Goal: Information Seeking & Learning: Learn about a topic

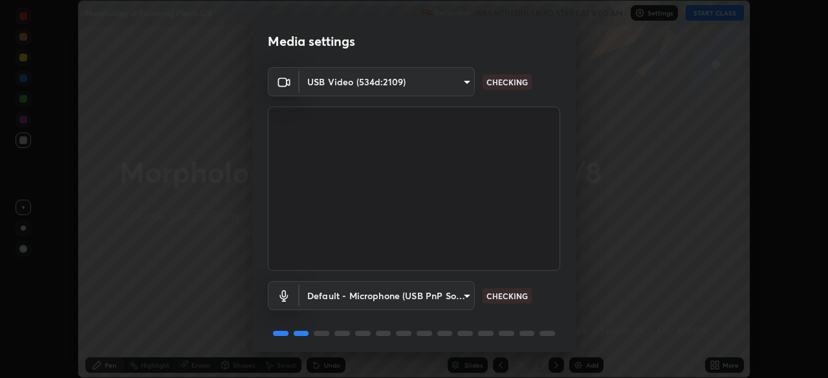
scroll to position [46, 0]
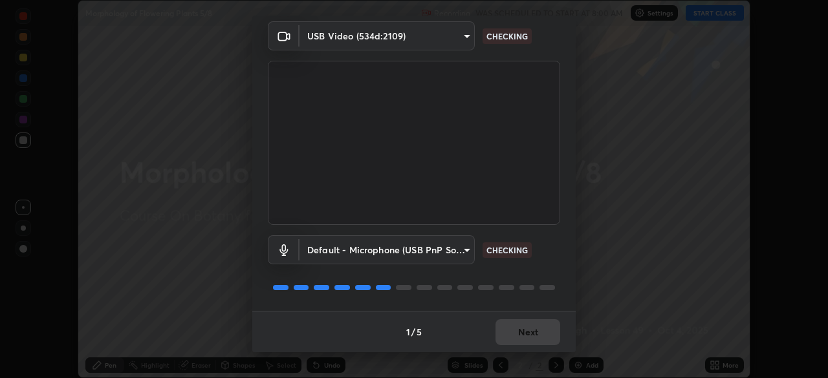
click at [524, 334] on div "1 / 5 Next" at bounding box center [413, 331] width 323 height 41
click at [521, 339] on div "1 / 5 Next" at bounding box center [413, 331] width 323 height 41
click at [523, 340] on div "1 / 5 Next" at bounding box center [413, 331] width 323 height 41
click at [526, 339] on div "1 / 5 Next" at bounding box center [413, 331] width 323 height 41
click at [526, 336] on div "1 / 5 Next" at bounding box center [413, 331] width 323 height 41
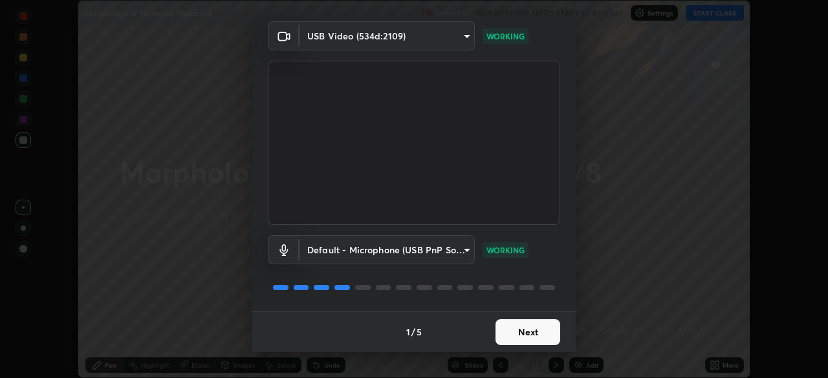
click at [525, 341] on button "Next" at bounding box center [527, 332] width 65 height 26
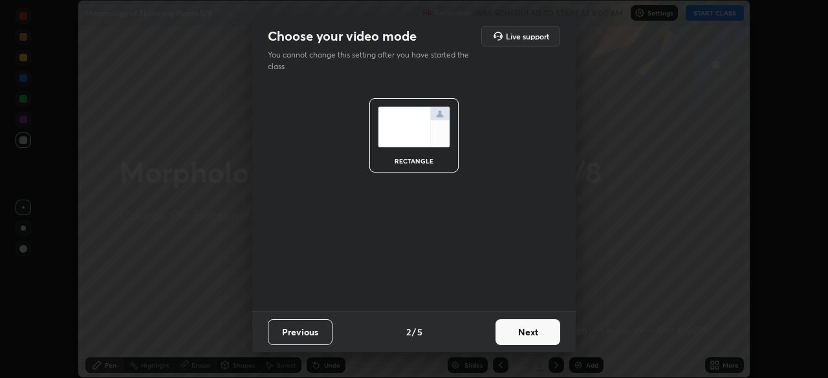
click at [520, 334] on button "Next" at bounding box center [527, 332] width 65 height 26
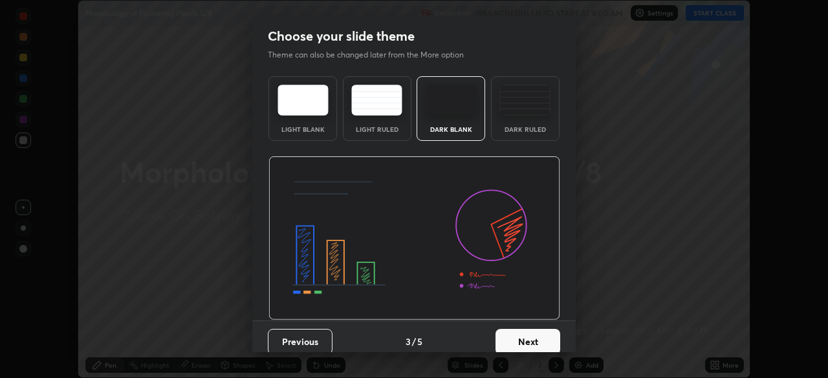
click at [522, 335] on button "Next" at bounding box center [527, 342] width 65 height 26
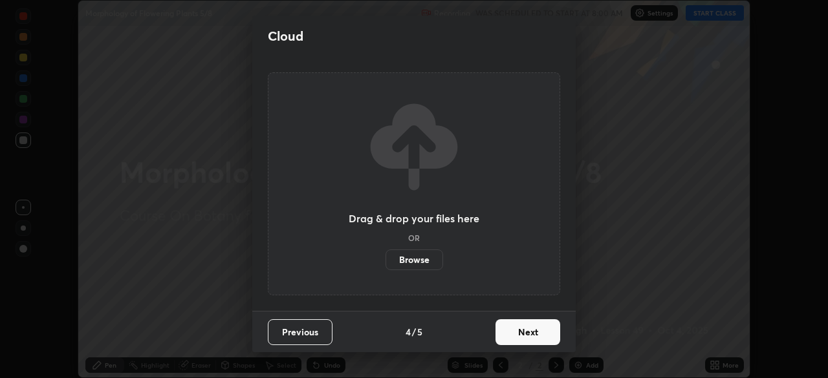
click at [521, 336] on button "Next" at bounding box center [527, 332] width 65 height 26
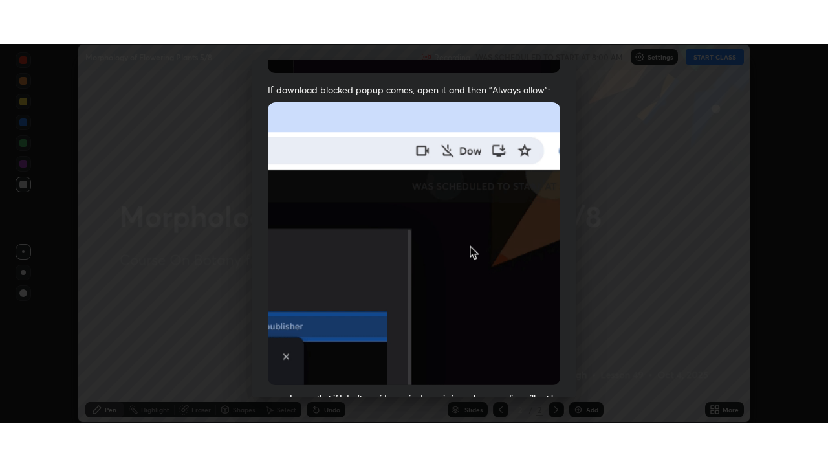
scroll to position [310, 0]
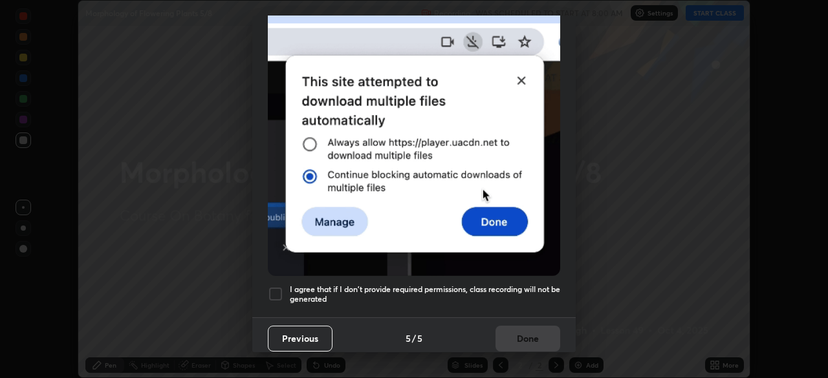
click at [388, 292] on h5 "I agree that if I don't provide required permissions, class recording will not …" at bounding box center [425, 295] width 270 height 20
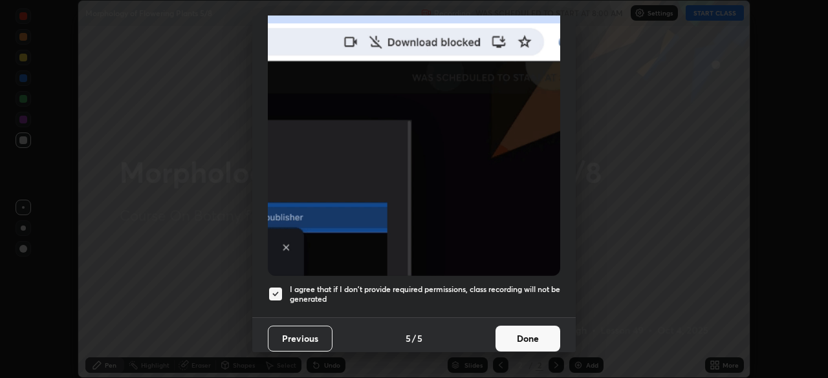
click at [501, 328] on button "Done" at bounding box center [527, 339] width 65 height 26
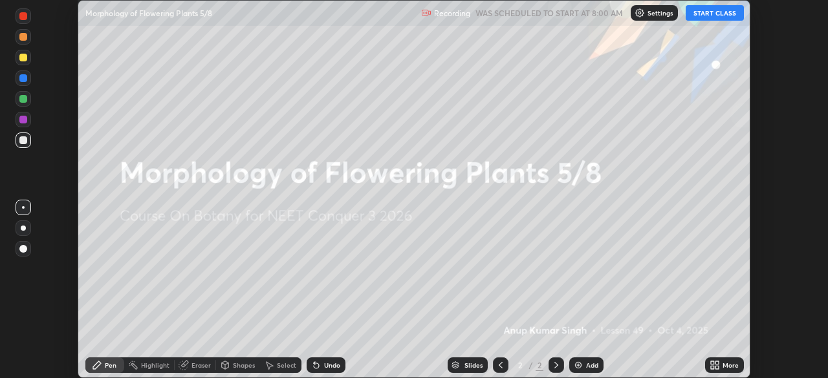
click at [716, 363] on icon at bounding box center [716, 362] width 3 height 3
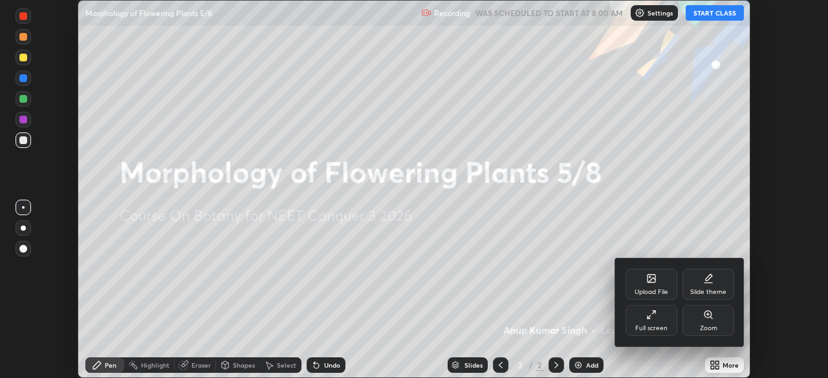
click at [702, 19] on div at bounding box center [414, 189] width 828 height 378
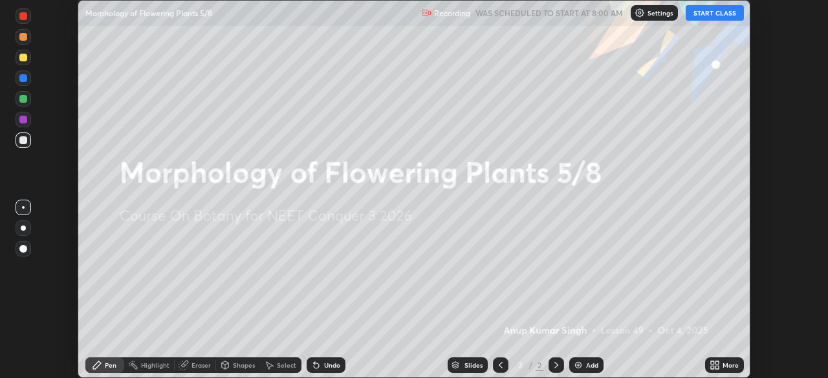
click at [704, 14] on button "START CLASS" at bounding box center [714, 13] width 58 height 16
click at [712, 362] on icon at bounding box center [712, 362] width 3 height 3
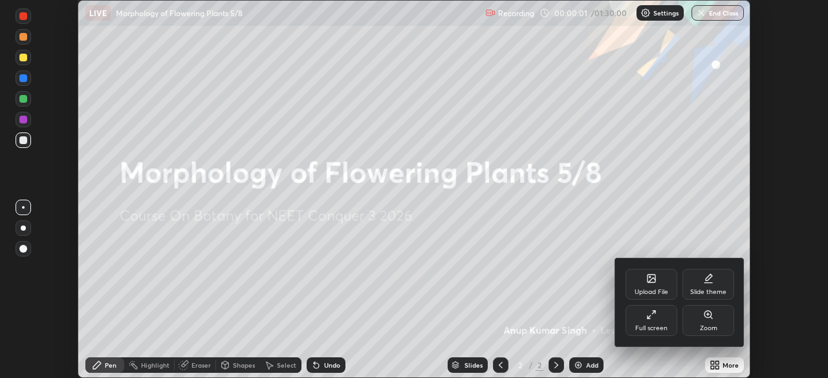
click at [651, 318] on icon at bounding box center [651, 315] width 10 height 10
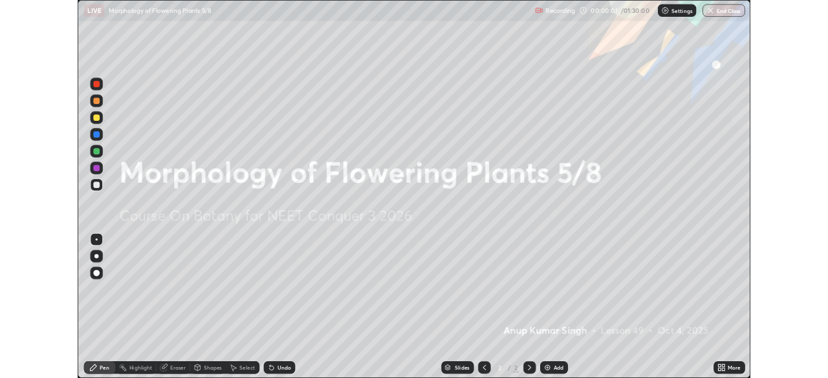
scroll to position [466, 828]
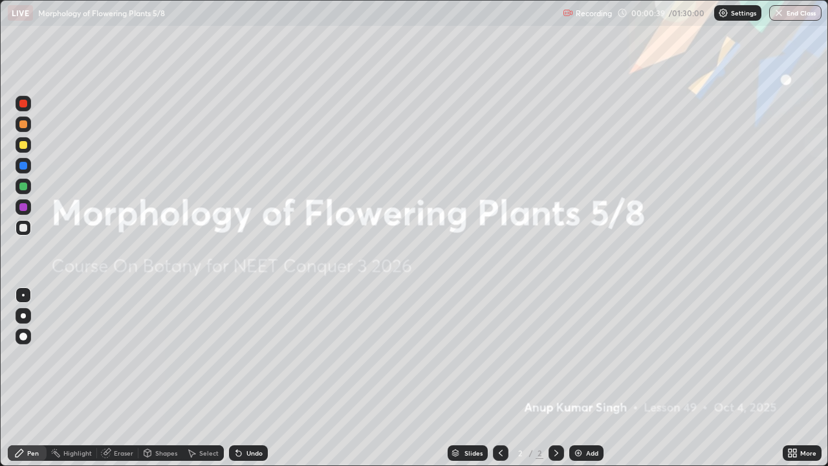
click at [586, 378] on div "Add" at bounding box center [592, 452] width 12 height 6
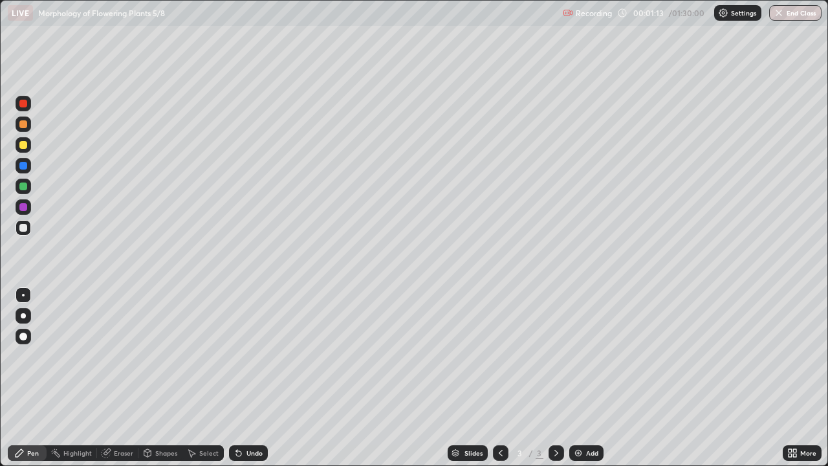
click at [20, 315] on div at bounding box center [24, 316] width 16 height 16
click at [29, 146] on div at bounding box center [24, 145] width 16 height 16
click at [29, 331] on div at bounding box center [24, 336] width 16 height 16
click at [25, 228] on div at bounding box center [23, 228] width 8 height 8
click at [23, 295] on div at bounding box center [23, 295] width 3 height 3
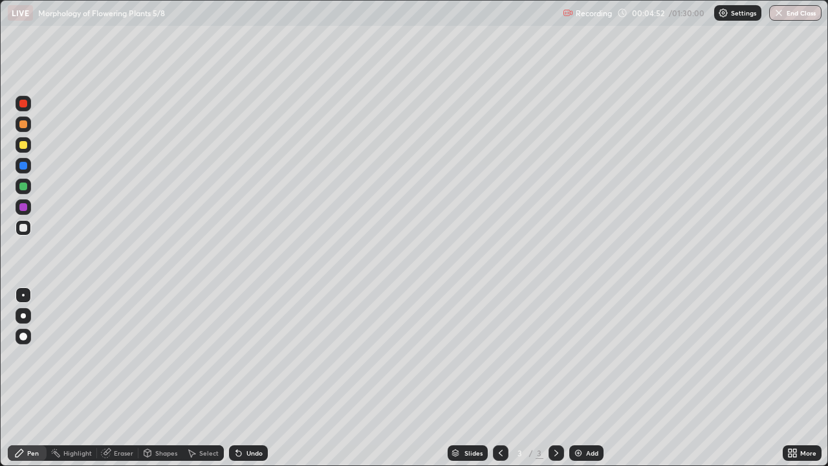
click at [25, 166] on div at bounding box center [23, 166] width 8 height 8
click at [162, 378] on div "Shapes" at bounding box center [166, 452] width 22 height 6
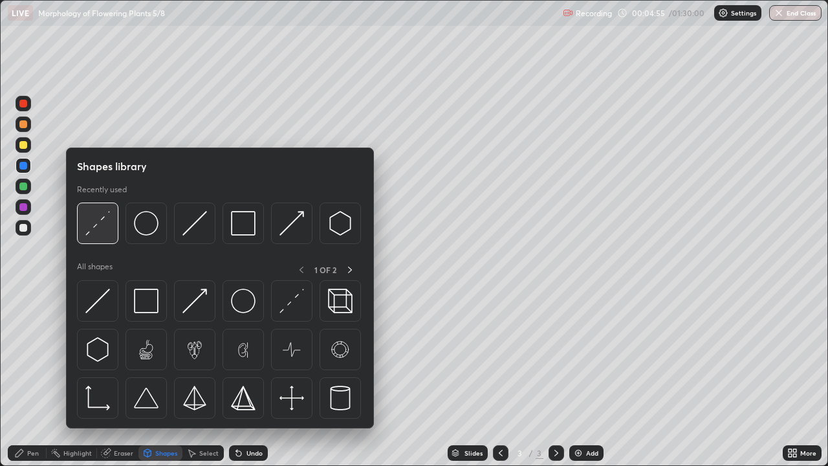
click at [105, 214] on img at bounding box center [97, 223] width 25 height 25
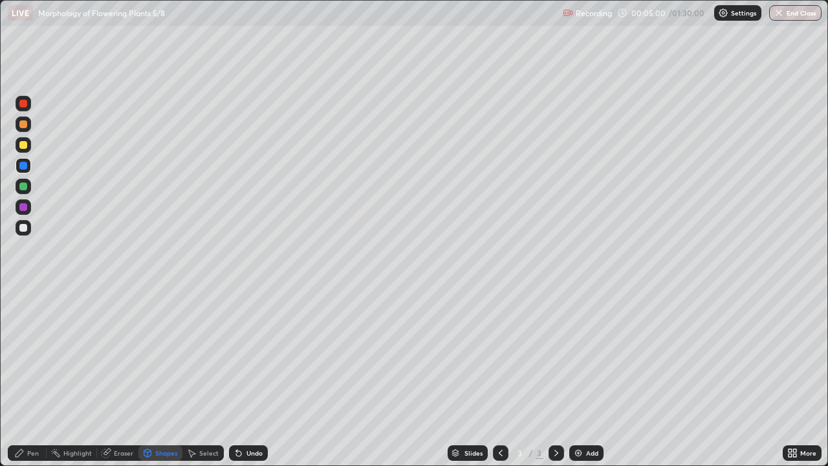
click at [34, 378] on div "Pen" at bounding box center [27, 453] width 39 height 16
click at [576, 378] on img at bounding box center [578, 452] width 10 height 10
click at [21, 314] on div at bounding box center [23, 315] width 5 height 5
click at [28, 228] on div at bounding box center [24, 228] width 16 height 16
click at [25, 166] on div at bounding box center [23, 166] width 8 height 8
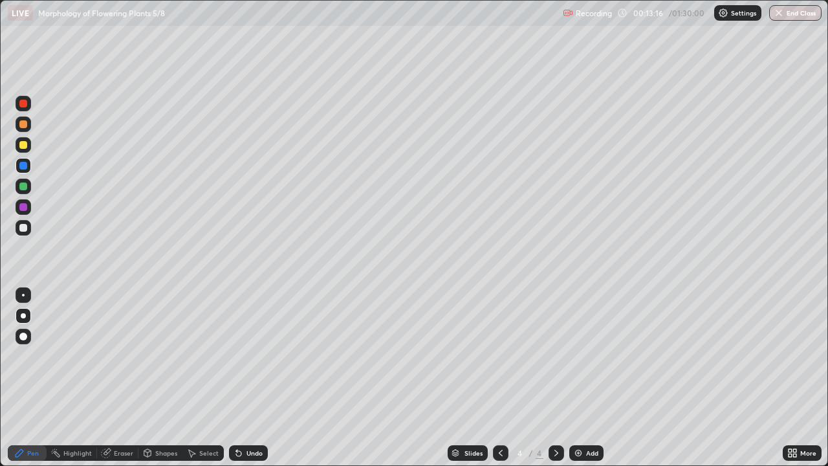
click at [26, 292] on div at bounding box center [24, 295] width 16 height 16
click at [23, 207] on div at bounding box center [23, 207] width 8 height 8
click at [28, 315] on div at bounding box center [24, 316] width 16 height 16
click at [27, 230] on div at bounding box center [23, 228] width 8 height 8
click at [26, 338] on div at bounding box center [23, 336] width 8 height 8
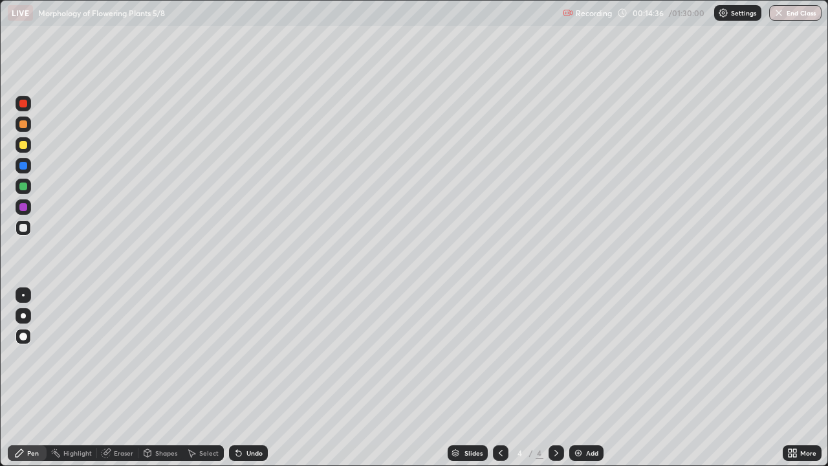
click at [25, 209] on div at bounding box center [23, 207] width 8 height 8
click at [25, 185] on div at bounding box center [23, 186] width 8 height 8
click at [27, 229] on div at bounding box center [24, 228] width 16 height 16
click at [25, 291] on div at bounding box center [24, 295] width 16 height 16
click at [586, 378] on div "Add" at bounding box center [592, 452] width 12 height 6
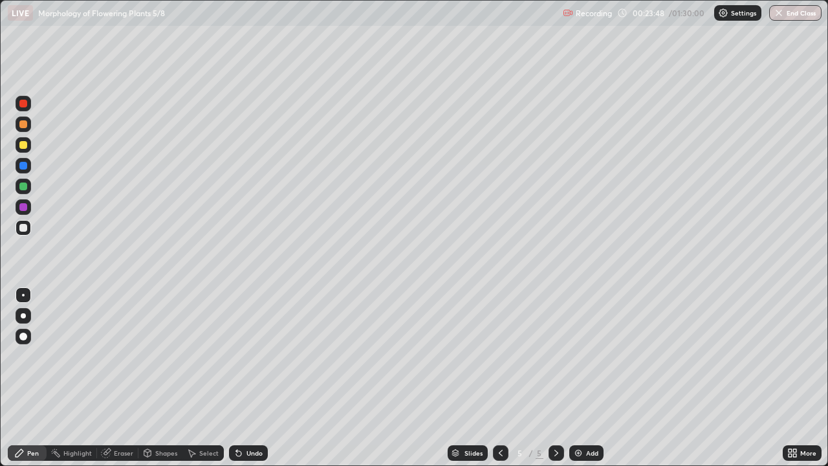
click at [25, 313] on div at bounding box center [24, 316] width 16 height 16
click at [165, 378] on div "Shapes" at bounding box center [166, 452] width 22 height 6
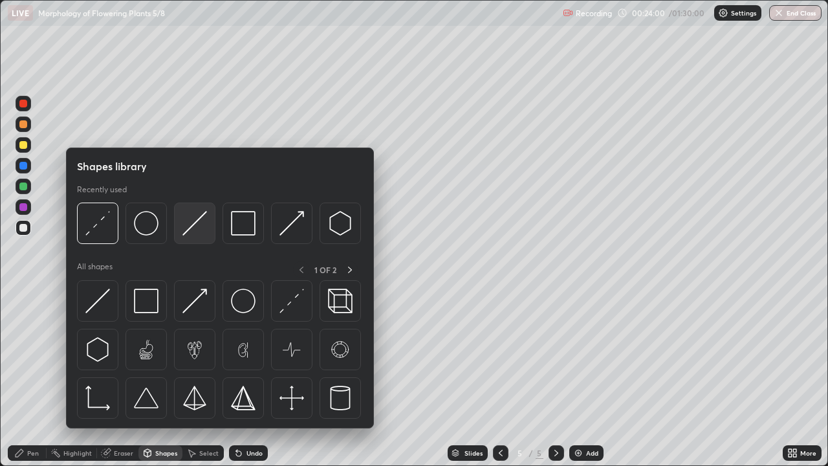
click at [189, 228] on img at bounding box center [194, 223] width 25 height 25
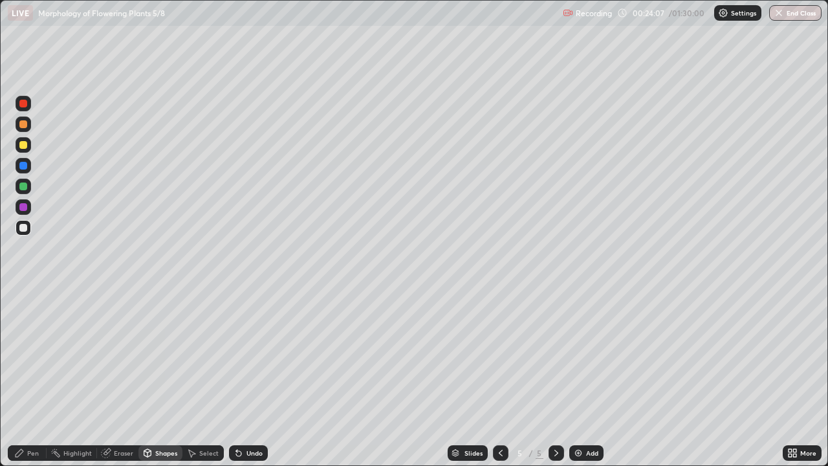
click at [36, 378] on div "Pen" at bounding box center [33, 452] width 12 height 6
click at [23, 232] on div at bounding box center [24, 228] width 16 height 16
click at [23, 294] on div at bounding box center [23, 295] width 3 height 3
click at [20, 317] on div at bounding box center [24, 316] width 16 height 16
click at [28, 295] on div at bounding box center [24, 295] width 16 height 16
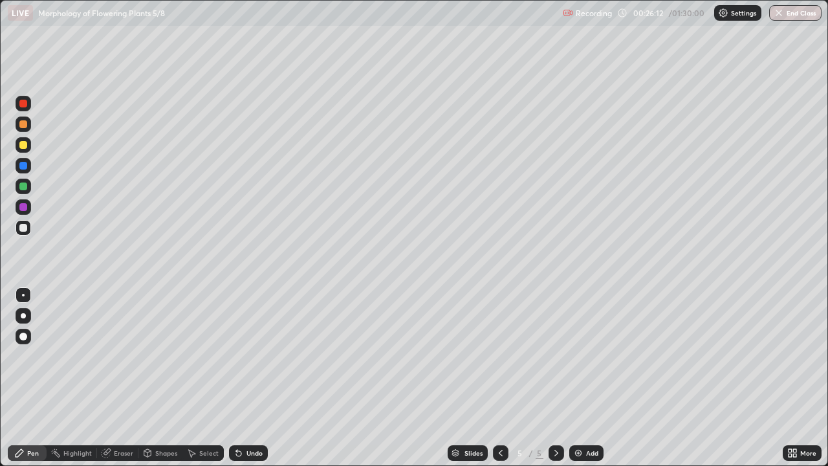
click at [20, 235] on div at bounding box center [24, 228] width 16 height 16
click at [253, 378] on div "Undo" at bounding box center [254, 452] width 16 height 6
click at [244, 378] on div "Undo" at bounding box center [248, 453] width 39 height 16
click at [246, 378] on div "Undo" at bounding box center [254, 452] width 16 height 6
click at [244, 378] on div "Undo" at bounding box center [248, 453] width 39 height 16
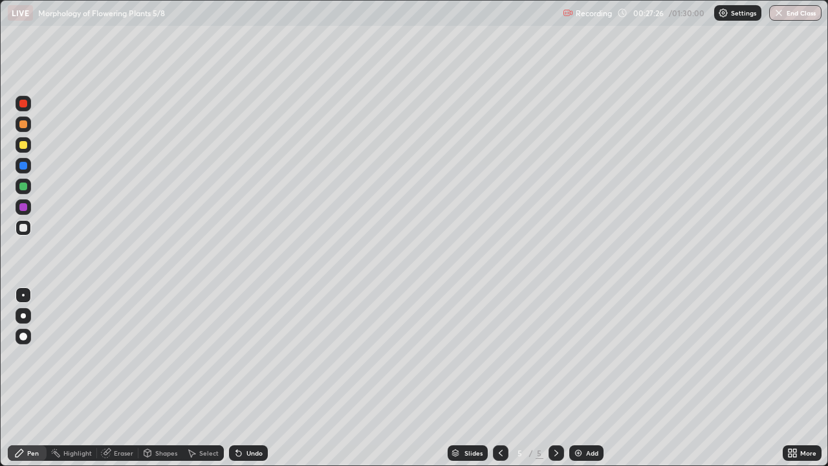
click at [244, 378] on div "Undo" at bounding box center [248, 453] width 39 height 16
click at [24, 186] on div at bounding box center [23, 186] width 8 height 8
click at [24, 228] on div at bounding box center [23, 228] width 8 height 8
click at [23, 186] on div at bounding box center [23, 186] width 8 height 8
click at [575, 378] on img at bounding box center [578, 452] width 10 height 10
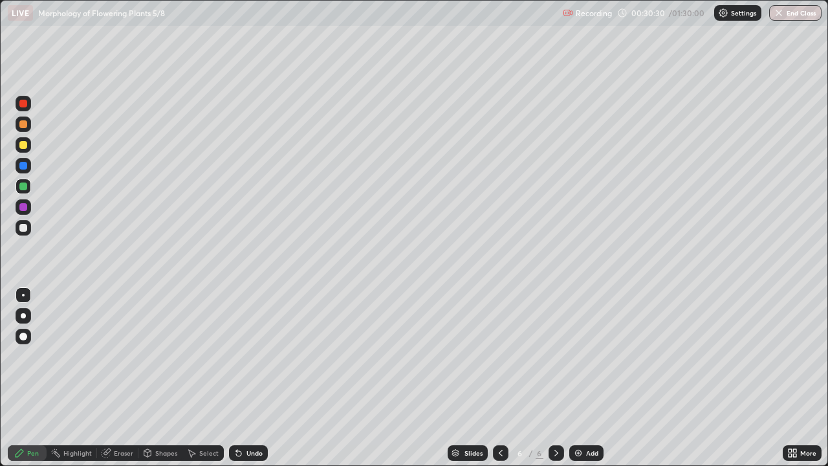
click at [26, 230] on div at bounding box center [23, 228] width 8 height 8
click at [118, 378] on div "Eraser" at bounding box center [123, 452] width 19 height 6
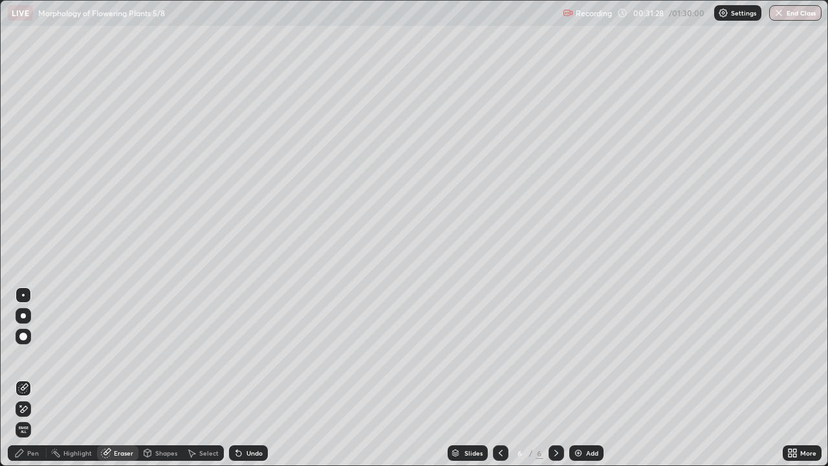
click at [162, 378] on div "Shapes" at bounding box center [166, 452] width 22 height 6
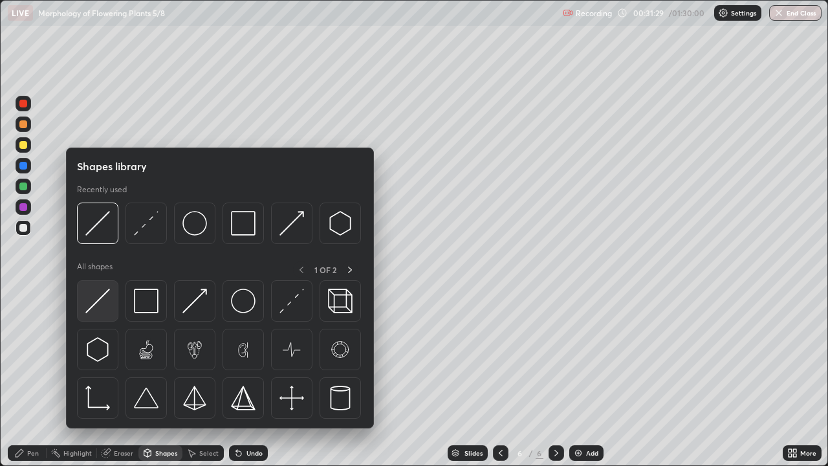
click at [99, 308] on img at bounding box center [97, 300] width 25 height 25
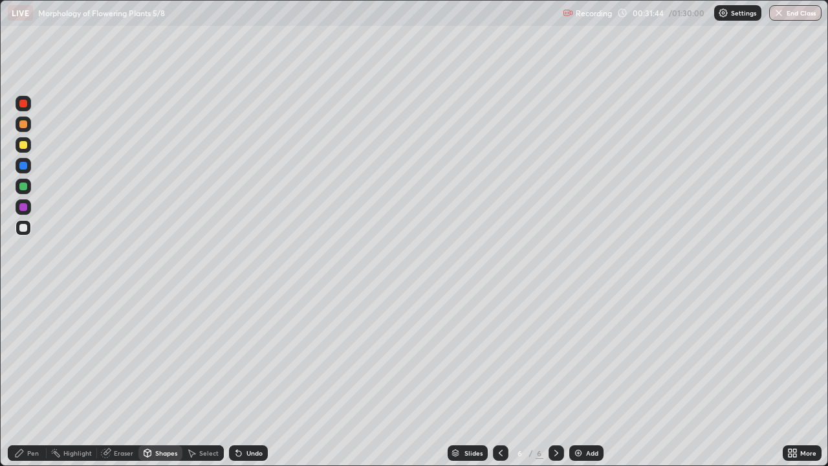
click at [38, 378] on div "Pen" at bounding box center [27, 453] width 39 height 16
click at [25, 164] on div at bounding box center [23, 166] width 8 height 8
click at [24, 144] on div at bounding box center [23, 145] width 8 height 8
click at [20, 228] on div at bounding box center [23, 228] width 8 height 8
click at [499, 378] on icon at bounding box center [500, 452] width 10 height 10
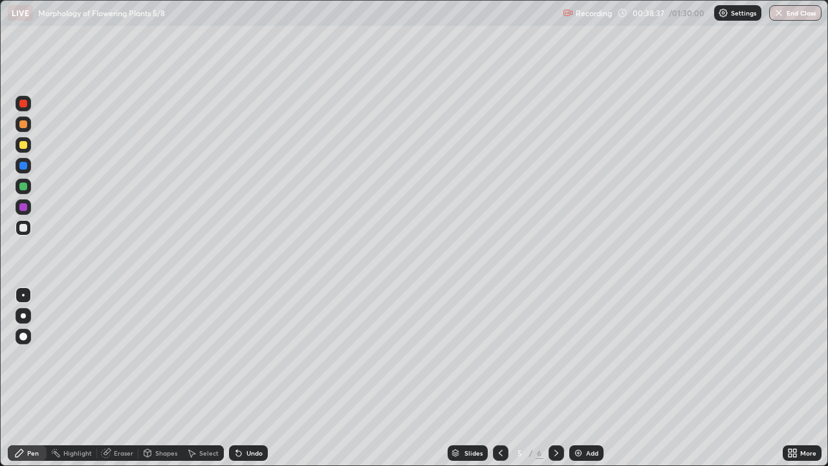
click at [552, 378] on div at bounding box center [556, 453] width 16 height 16
click at [588, 378] on div "Add" at bounding box center [586, 453] width 34 height 16
click at [26, 316] on div at bounding box center [24, 316] width 16 height 16
click at [23, 144] on div at bounding box center [23, 145] width 8 height 8
click at [166, 378] on div "Shapes" at bounding box center [160, 453] width 44 height 16
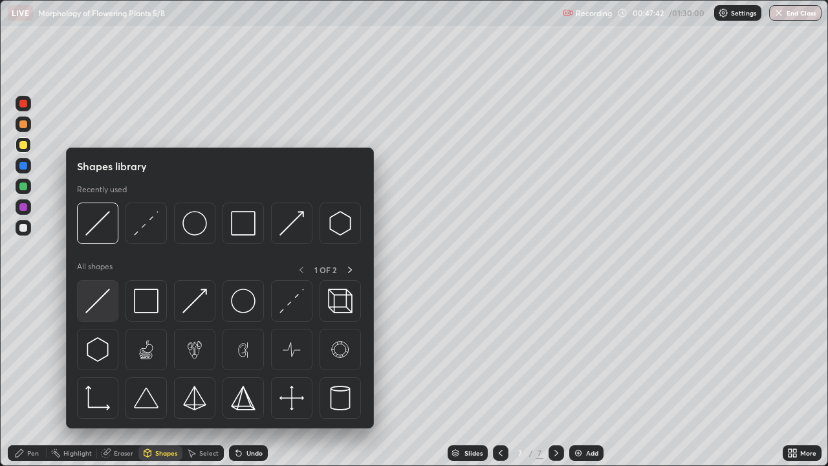
click at [105, 305] on img at bounding box center [97, 300] width 25 height 25
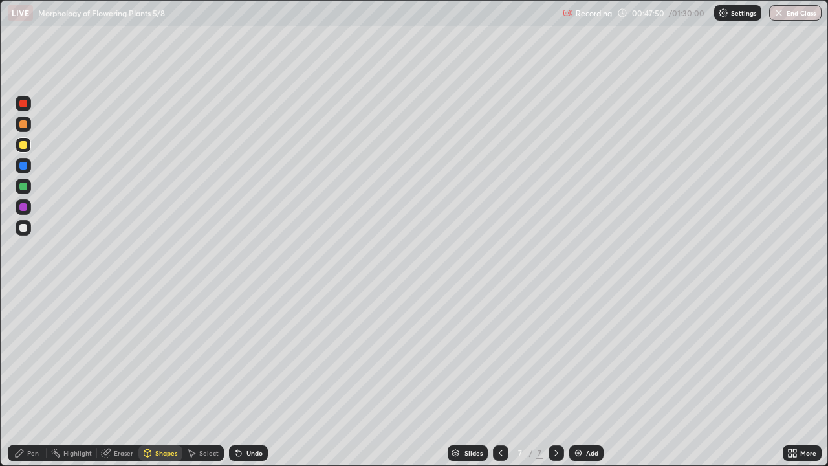
click at [39, 378] on div "Pen" at bounding box center [27, 453] width 39 height 16
click at [21, 227] on div at bounding box center [23, 228] width 8 height 8
click at [25, 294] on div at bounding box center [24, 295] width 16 height 16
click at [18, 145] on div at bounding box center [24, 145] width 16 height 16
click at [22, 186] on div at bounding box center [23, 186] width 8 height 8
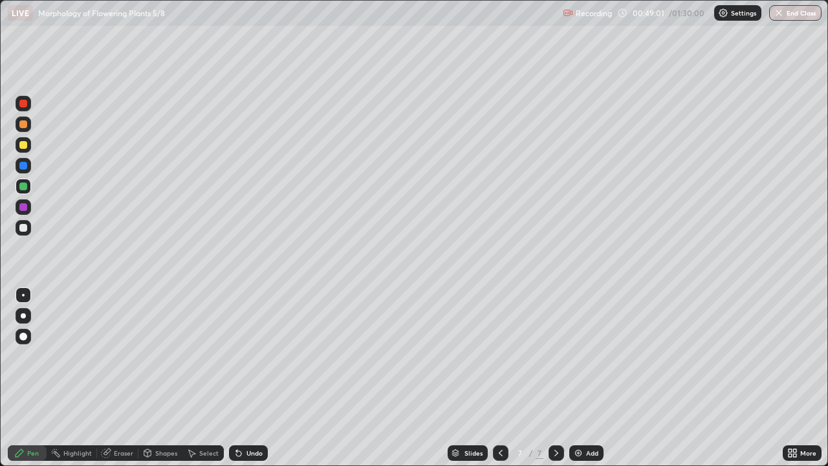
click at [23, 126] on div at bounding box center [23, 124] width 8 height 8
click at [23, 316] on div at bounding box center [23, 315] width 5 height 5
click at [23, 145] on div at bounding box center [23, 145] width 8 height 8
click at [28, 290] on div at bounding box center [24, 295] width 16 height 16
click at [25, 228] on div at bounding box center [23, 228] width 8 height 8
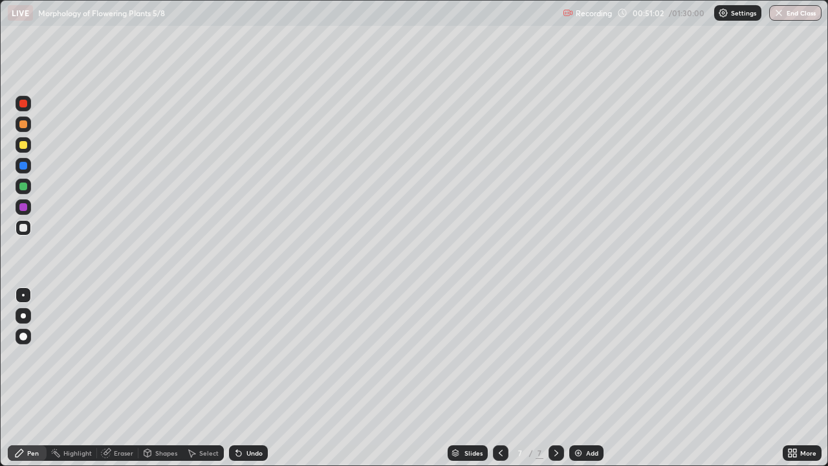
click at [22, 336] on div at bounding box center [23, 336] width 8 height 8
click at [22, 123] on div at bounding box center [23, 124] width 8 height 8
click at [25, 296] on div at bounding box center [24, 295] width 16 height 16
click at [25, 189] on div at bounding box center [23, 186] width 8 height 8
click at [23, 316] on div at bounding box center [23, 315] width 5 height 5
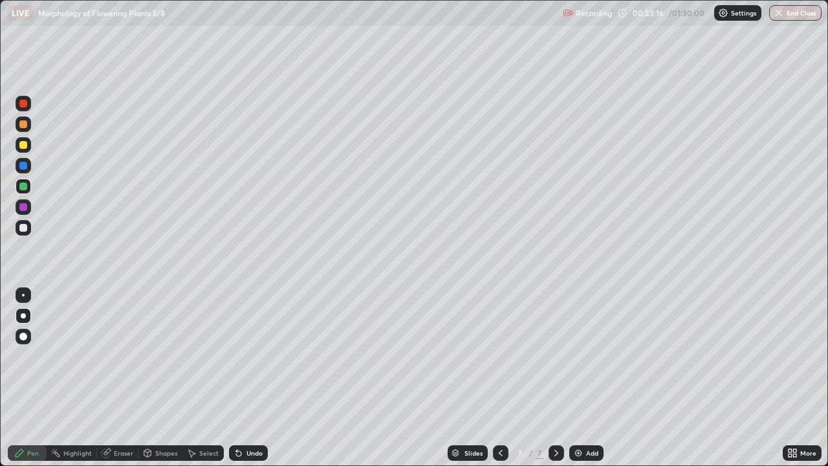
click at [24, 228] on div at bounding box center [23, 228] width 8 height 8
click at [120, 378] on div "Eraser" at bounding box center [123, 452] width 19 height 6
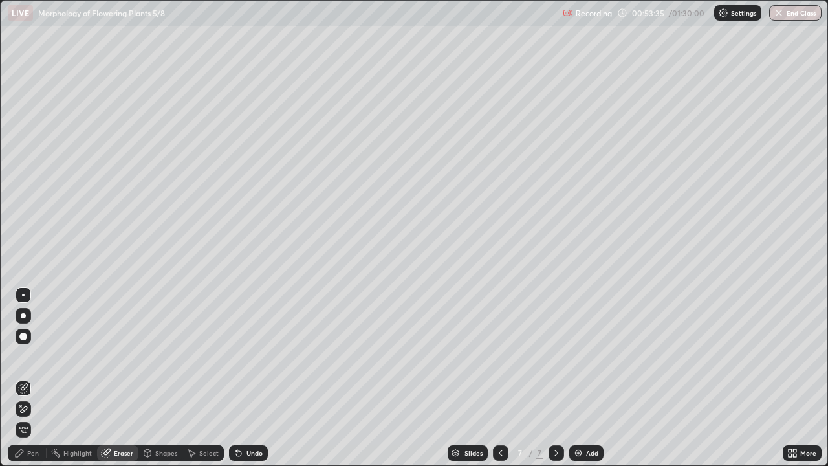
click at [35, 378] on div "Pen" at bounding box center [27, 453] width 39 height 16
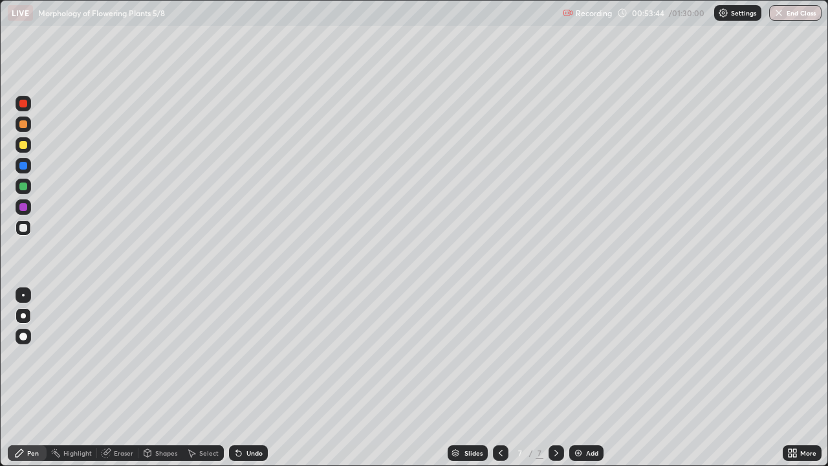
click at [24, 186] on div at bounding box center [23, 186] width 8 height 8
click at [28, 293] on div at bounding box center [24, 295] width 16 height 16
click at [25, 228] on div at bounding box center [23, 228] width 8 height 8
click at [585, 378] on div "Add" at bounding box center [586, 453] width 34 height 16
click at [22, 316] on div at bounding box center [23, 315] width 5 height 5
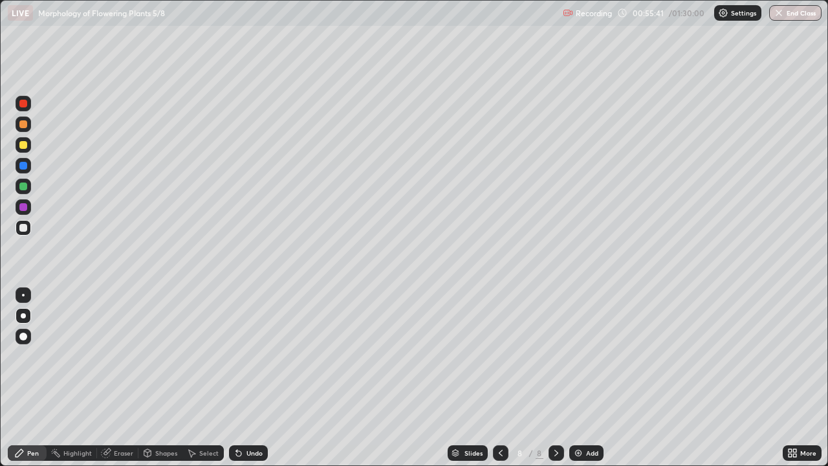
click at [23, 297] on div at bounding box center [24, 295] width 16 height 16
click at [25, 188] on div at bounding box center [23, 186] width 8 height 8
click at [28, 318] on div at bounding box center [24, 316] width 16 height 16
click at [23, 229] on div at bounding box center [23, 228] width 8 height 8
click at [26, 146] on div at bounding box center [23, 145] width 8 height 8
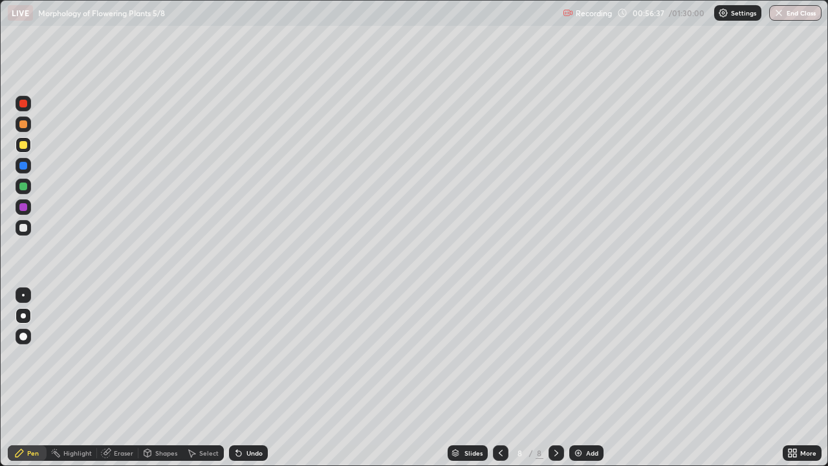
click at [23, 186] on div at bounding box center [23, 186] width 8 height 8
click at [21, 229] on div at bounding box center [23, 228] width 8 height 8
click at [22, 296] on div at bounding box center [24, 295] width 16 height 16
click at [25, 336] on div at bounding box center [23, 336] width 8 height 8
click at [23, 146] on div at bounding box center [23, 145] width 8 height 8
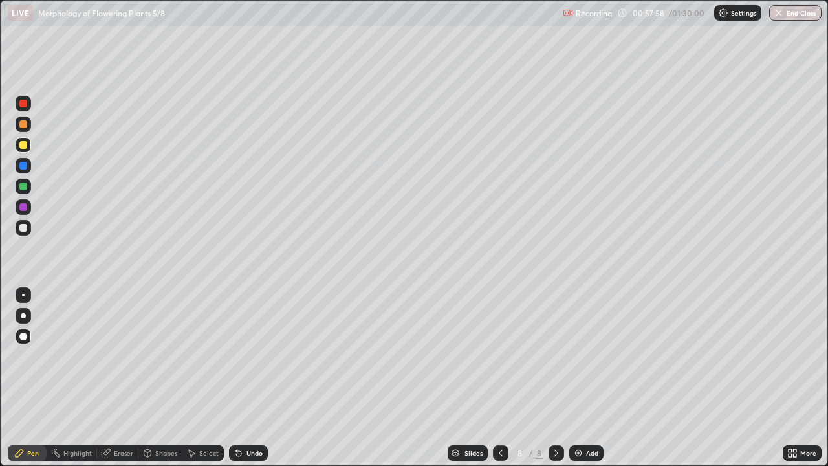
click at [24, 228] on div at bounding box center [23, 228] width 8 height 8
click at [23, 296] on div at bounding box center [24, 295] width 16 height 16
click at [18, 334] on div at bounding box center [24, 336] width 16 height 16
click at [66, 378] on div "Highlight" at bounding box center [77, 452] width 28 height 6
click at [33, 378] on div "Pen" at bounding box center [33, 452] width 12 height 6
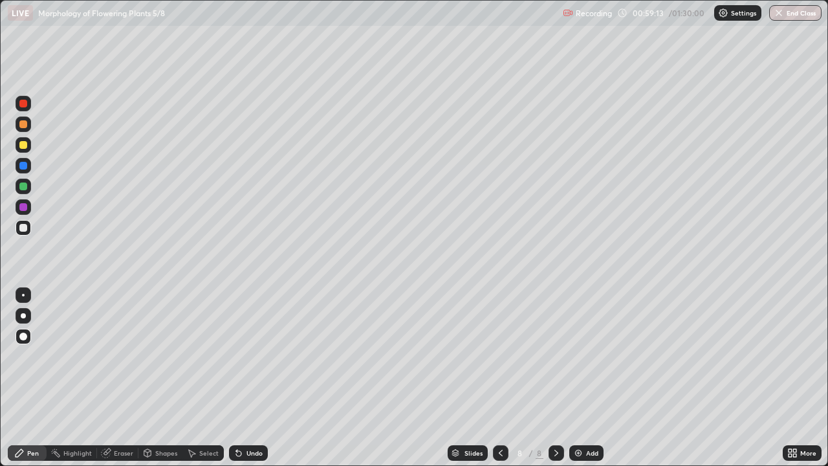
click at [70, 378] on div "Highlight" at bounding box center [72, 453] width 50 height 16
click at [23, 378] on icon at bounding box center [22, 409] width 3 height 3
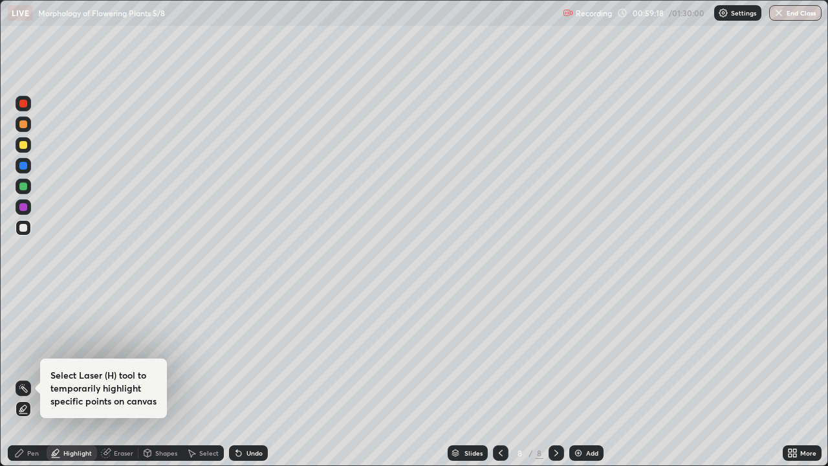
click at [39, 378] on div "Pen" at bounding box center [27, 453] width 39 height 16
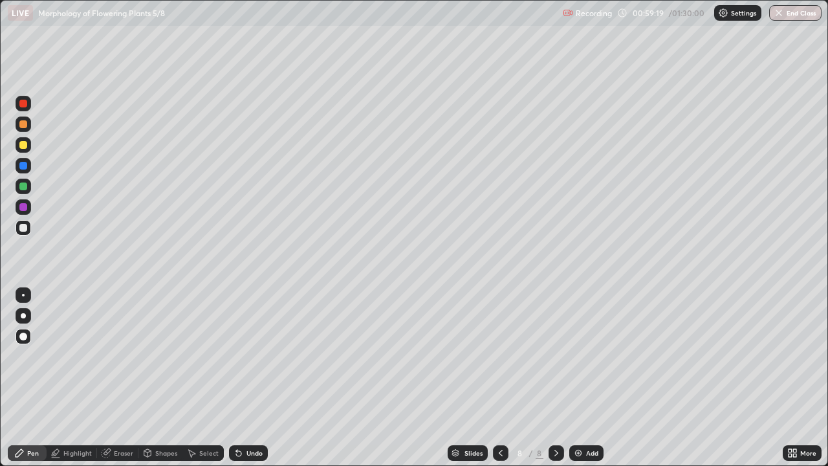
click at [25, 229] on div at bounding box center [23, 228] width 8 height 8
click at [22, 184] on div at bounding box center [23, 186] width 8 height 8
click at [27, 191] on div at bounding box center [24, 186] width 16 height 16
click at [499, 378] on icon at bounding box center [501, 452] width 4 height 6
click at [555, 378] on icon at bounding box center [556, 452] width 10 height 10
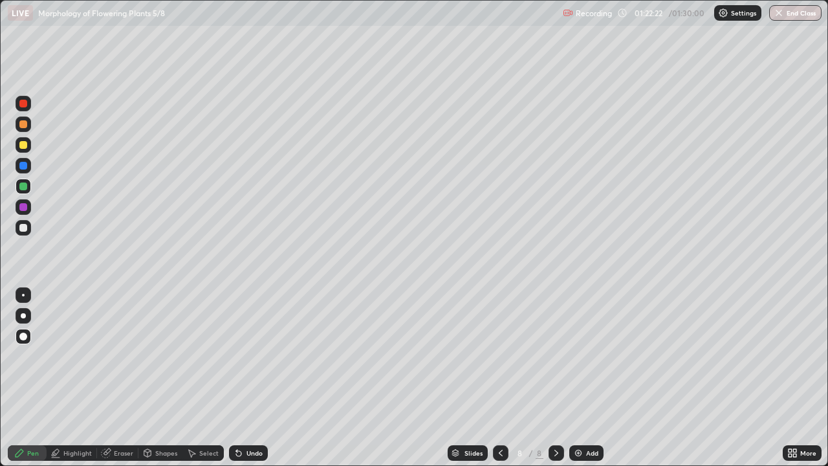
click at [788, 10] on button "End Class" at bounding box center [795, 13] width 52 height 16
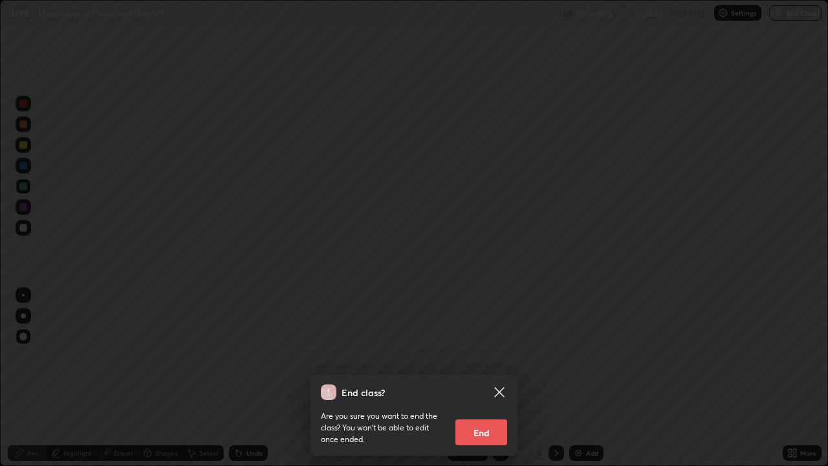
click at [491, 378] on button "End" at bounding box center [481, 432] width 52 height 26
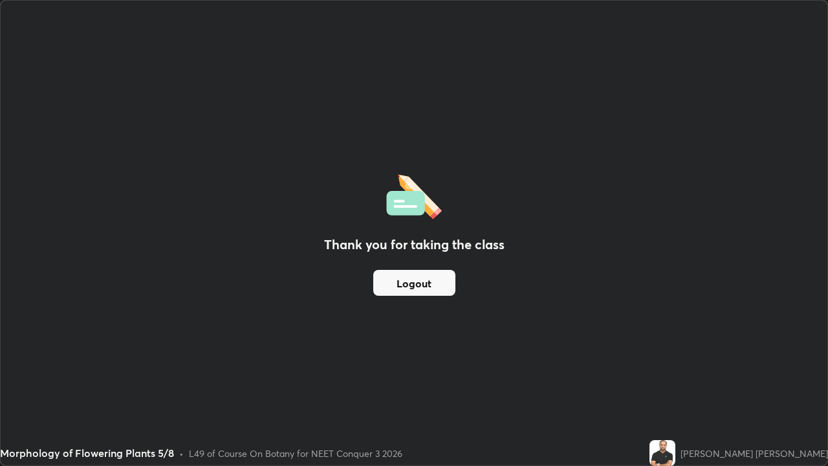
click at [430, 291] on button "Logout" at bounding box center [414, 283] width 82 height 26
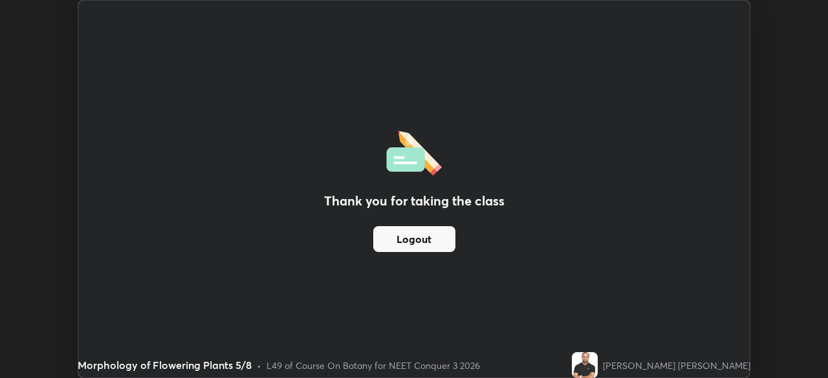
scroll to position [64281, 63832]
